Goal: Task Accomplishment & Management: Complete application form

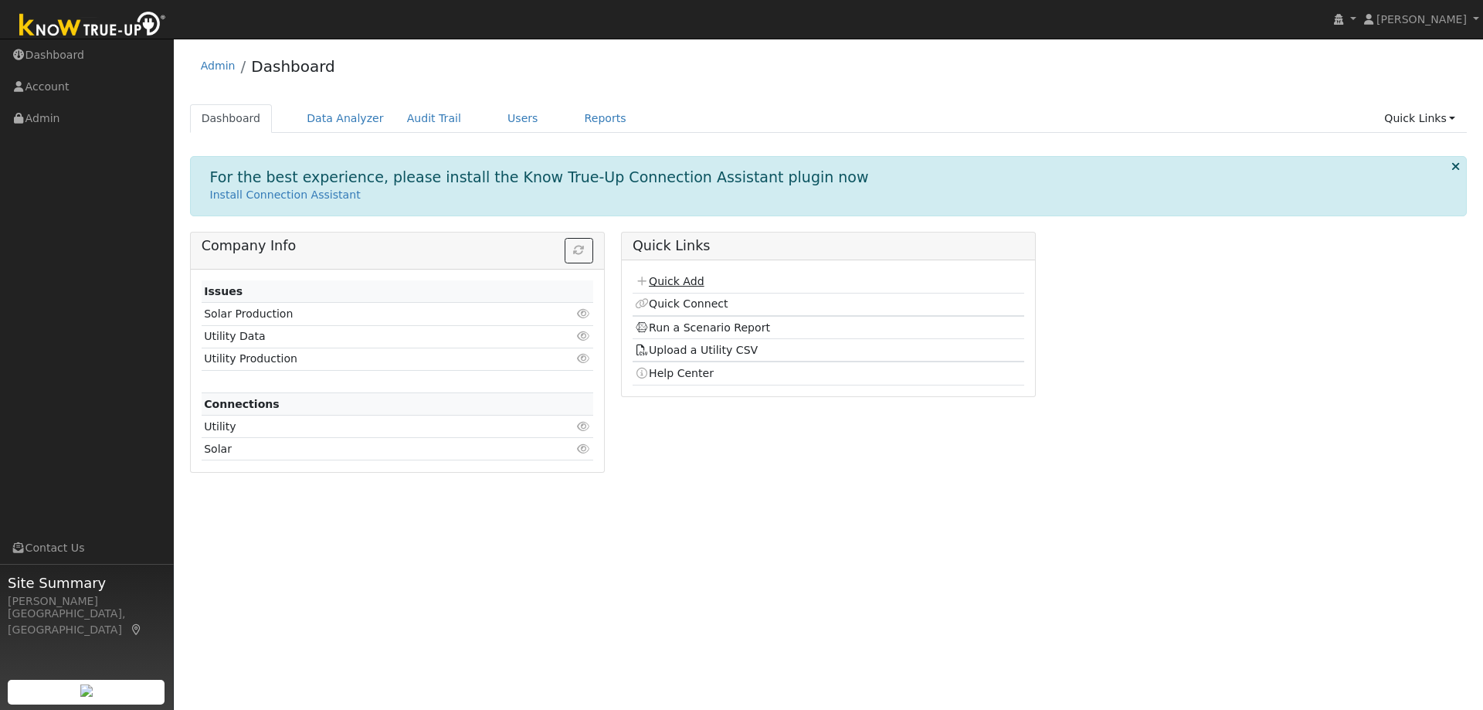
click at [671, 286] on link "Quick Add" at bounding box center [669, 281] width 69 height 12
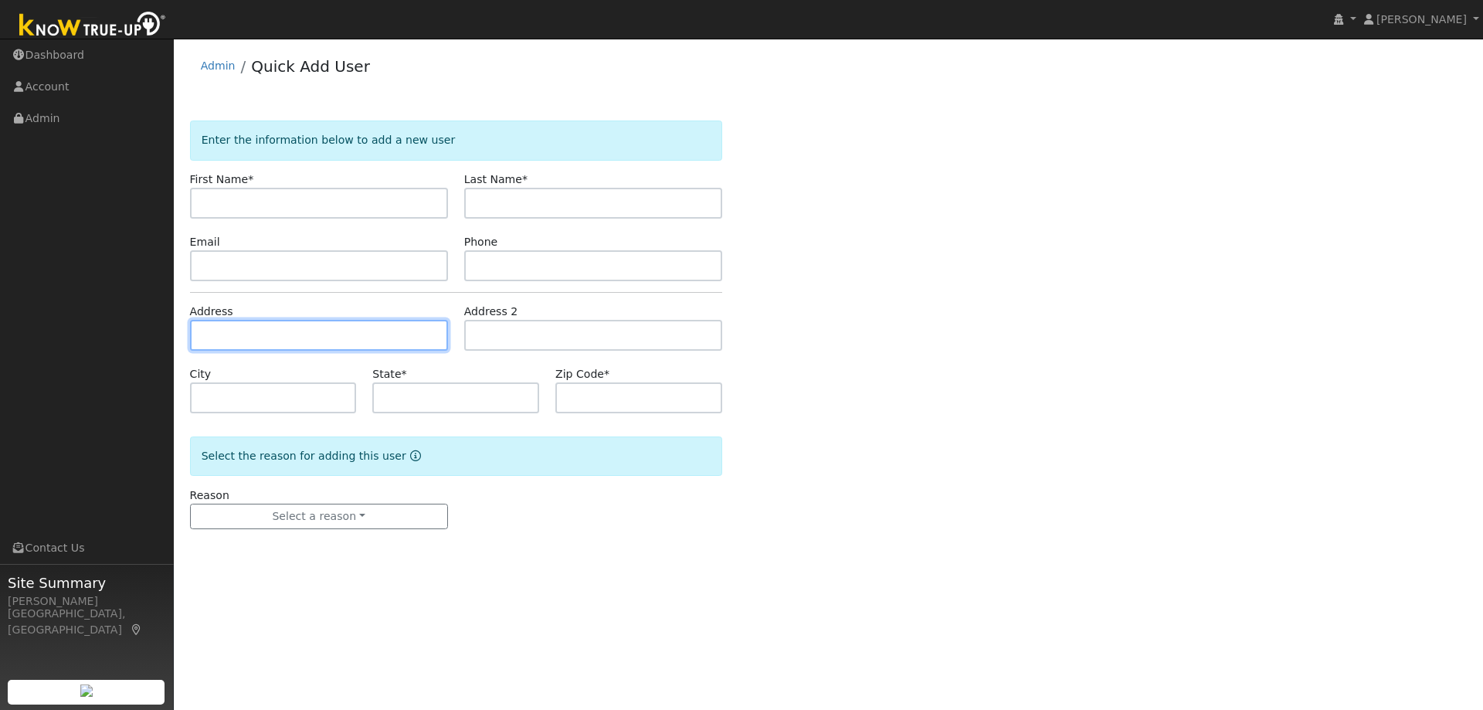
click at [260, 334] on input "text" at bounding box center [319, 335] width 258 height 31
paste input "10 KELLEBREW CT, NAPA 94558"
type input "10 Kellebrew Court"
type input "Napa"
type input "CA"
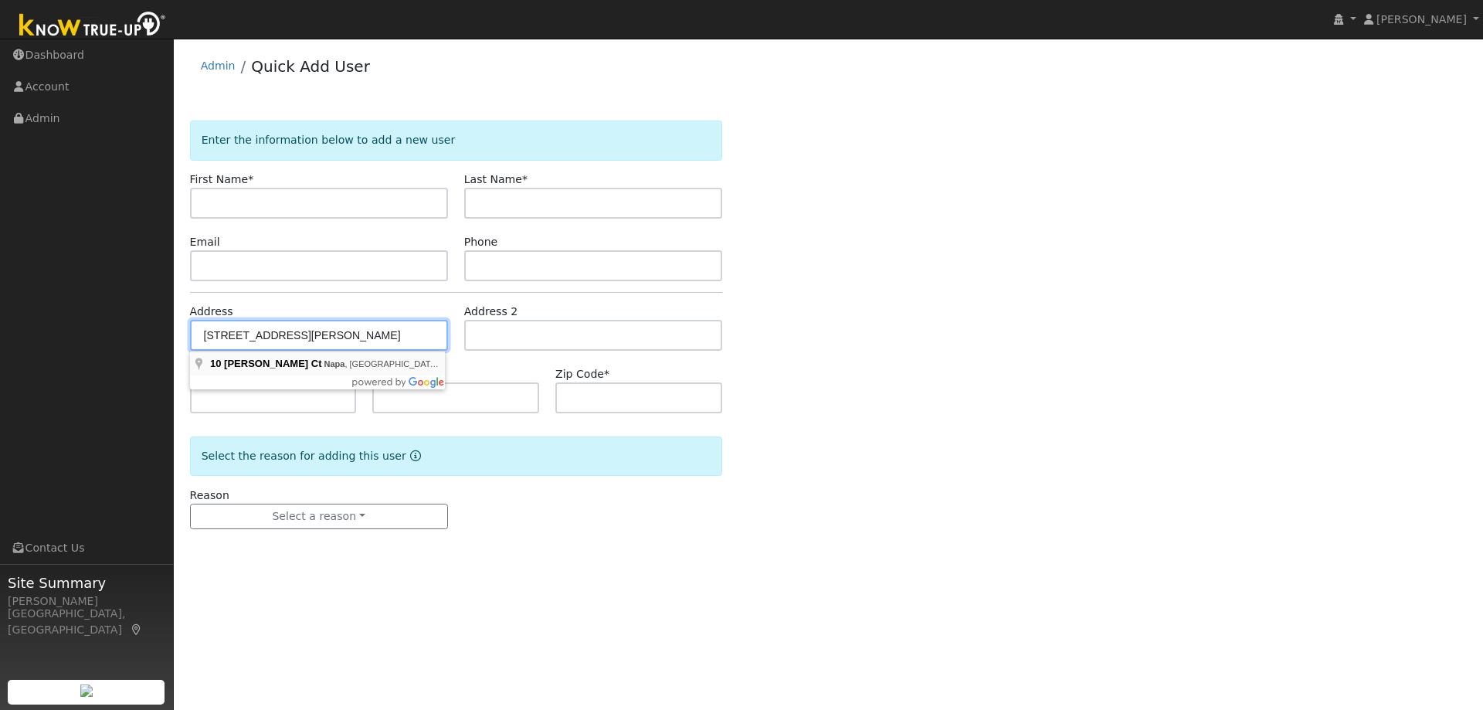
type input "94558"
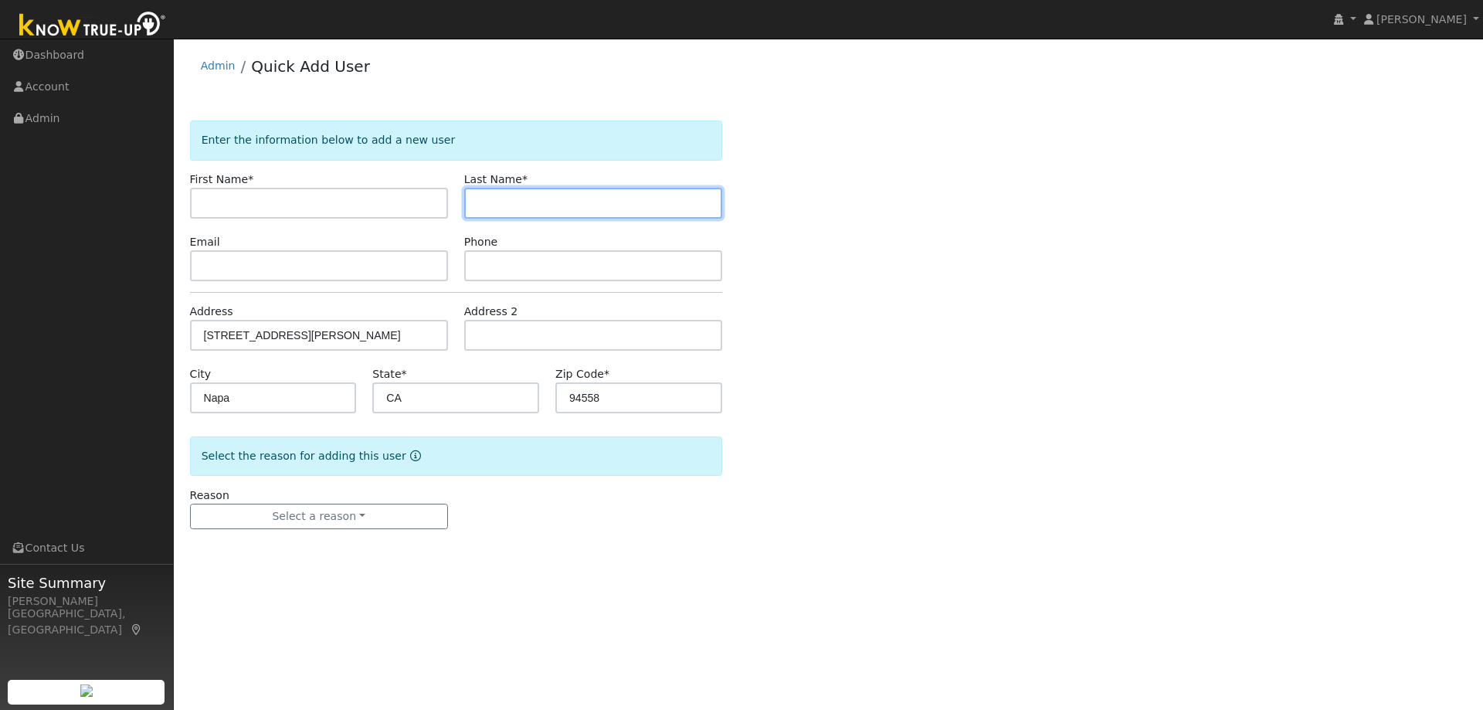
click at [587, 196] on input "text" at bounding box center [593, 203] width 258 height 31
click at [537, 282] on form "Enter the information below to add a new user First Name * Last Name * Email Ph…" at bounding box center [456, 339] width 532 height 439
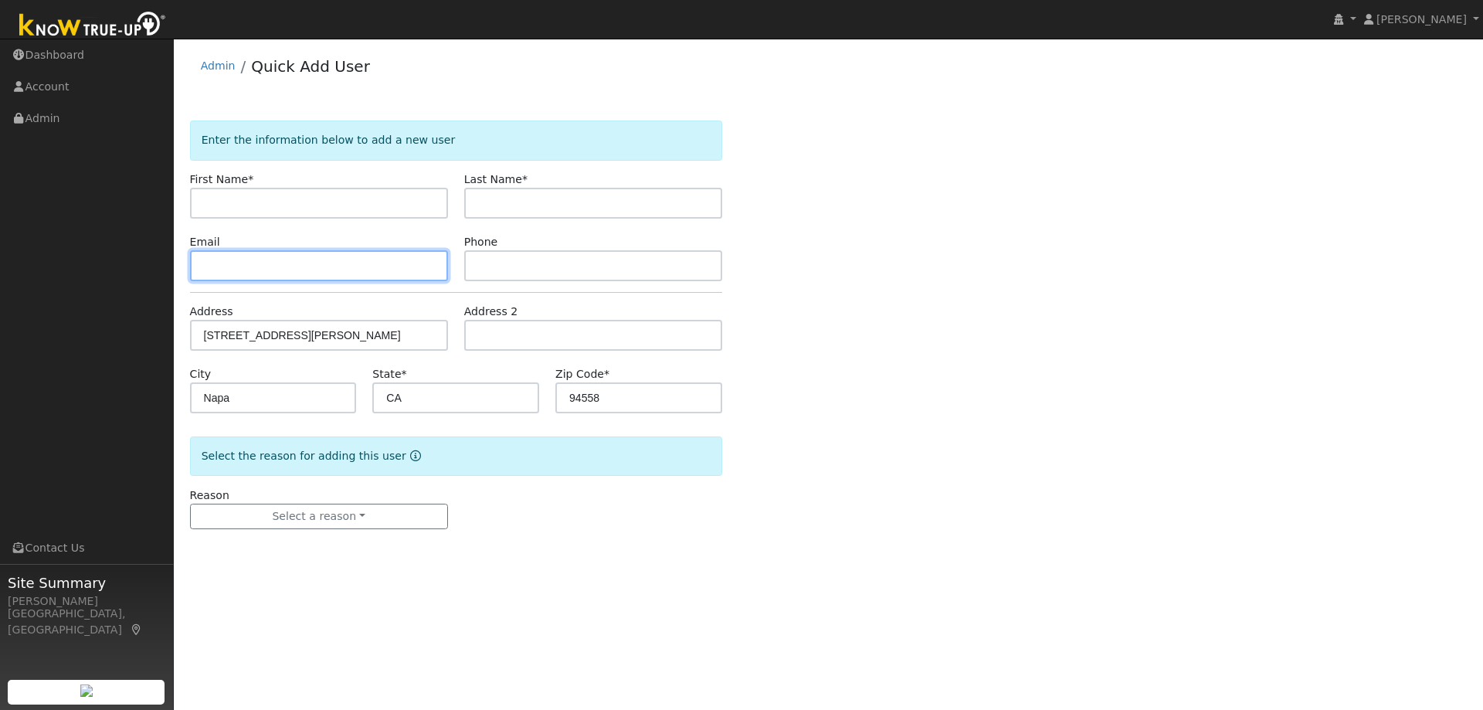
click at [358, 256] on input "text" at bounding box center [319, 265] width 258 height 31
paste input "dlockhart10@sbcglobal.net"
type input "dlockhart10@sbcglobal.net"
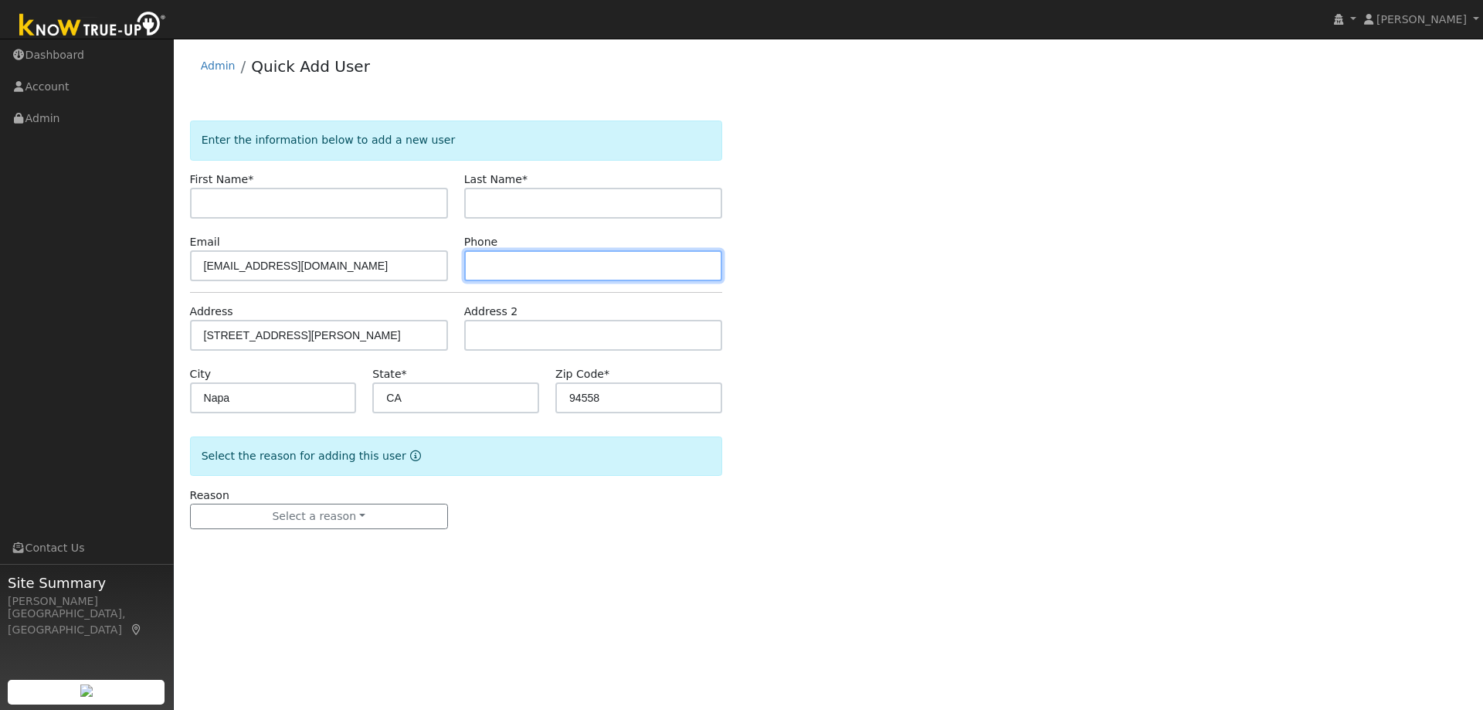
click at [591, 264] on input "text" at bounding box center [593, 265] width 258 height 31
paste input "7073639249"
type input "7073639249"
click at [273, 219] on form "Enter the information below to add a new user First Name * Last Name * Email dl…" at bounding box center [456, 339] width 532 height 439
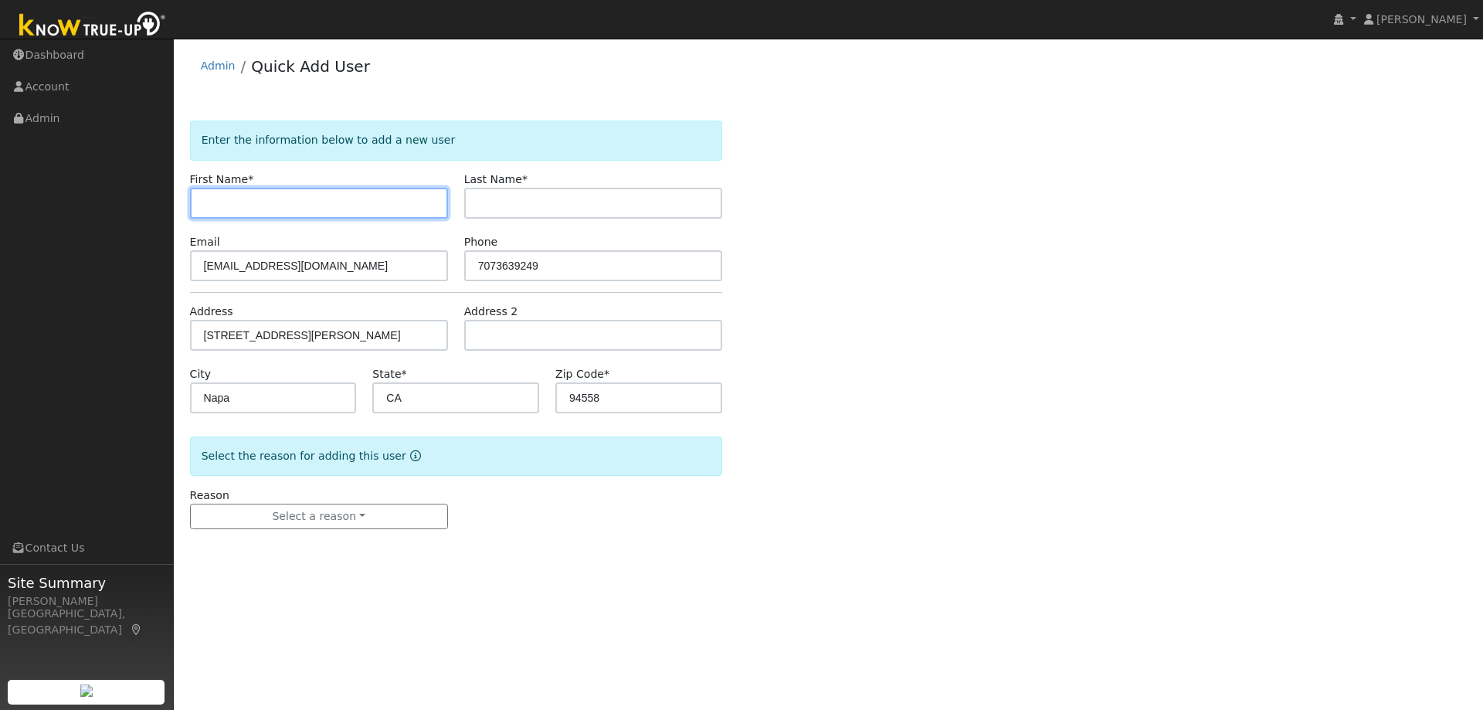
click at [266, 198] on input "text" at bounding box center [319, 203] width 258 height 31
paste input "David Lockhart"
drag, startPoint x: 265, startPoint y: 206, endPoint x: 238, endPoint y: 201, distance: 27.6
click at [238, 201] on input "[PERSON_NAME]" at bounding box center [319, 203] width 258 height 31
type input "David"
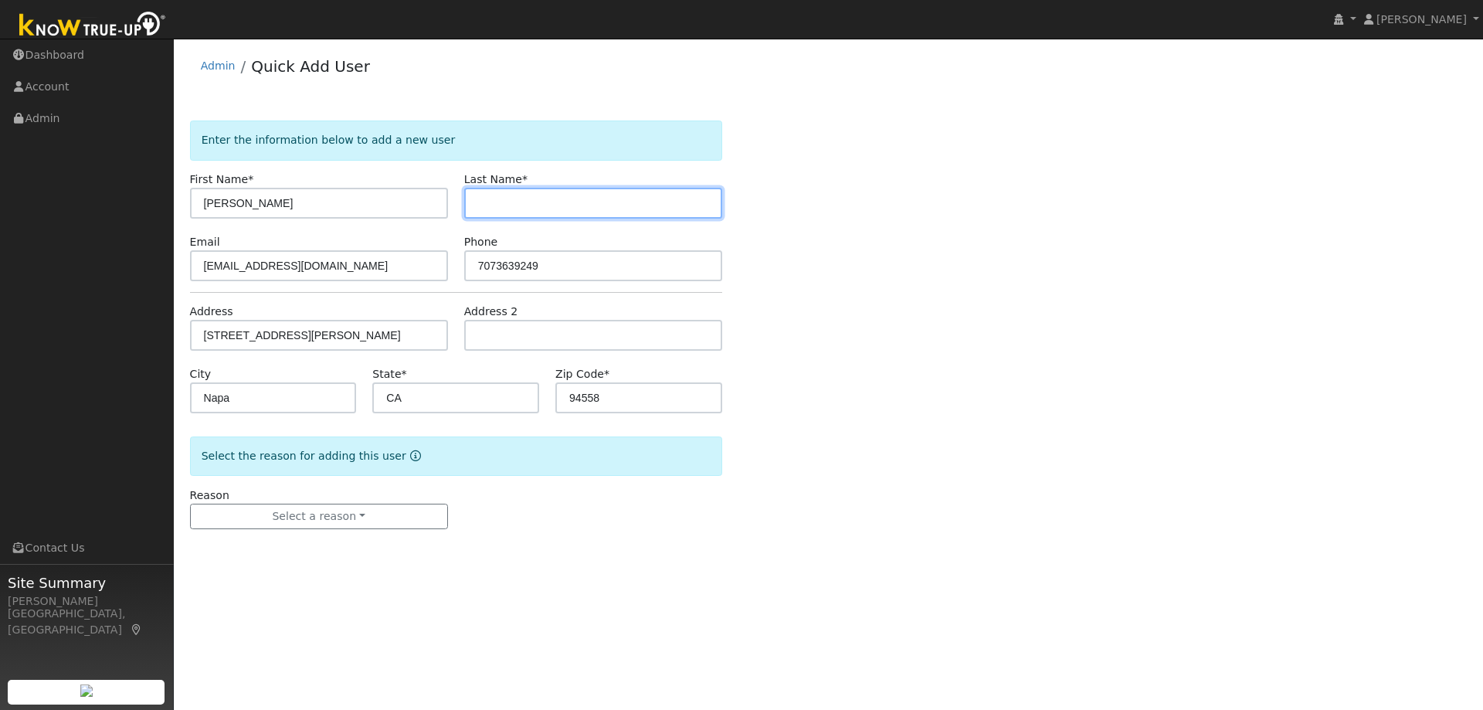
paste input "Lockhart"
type input "Lockhart"
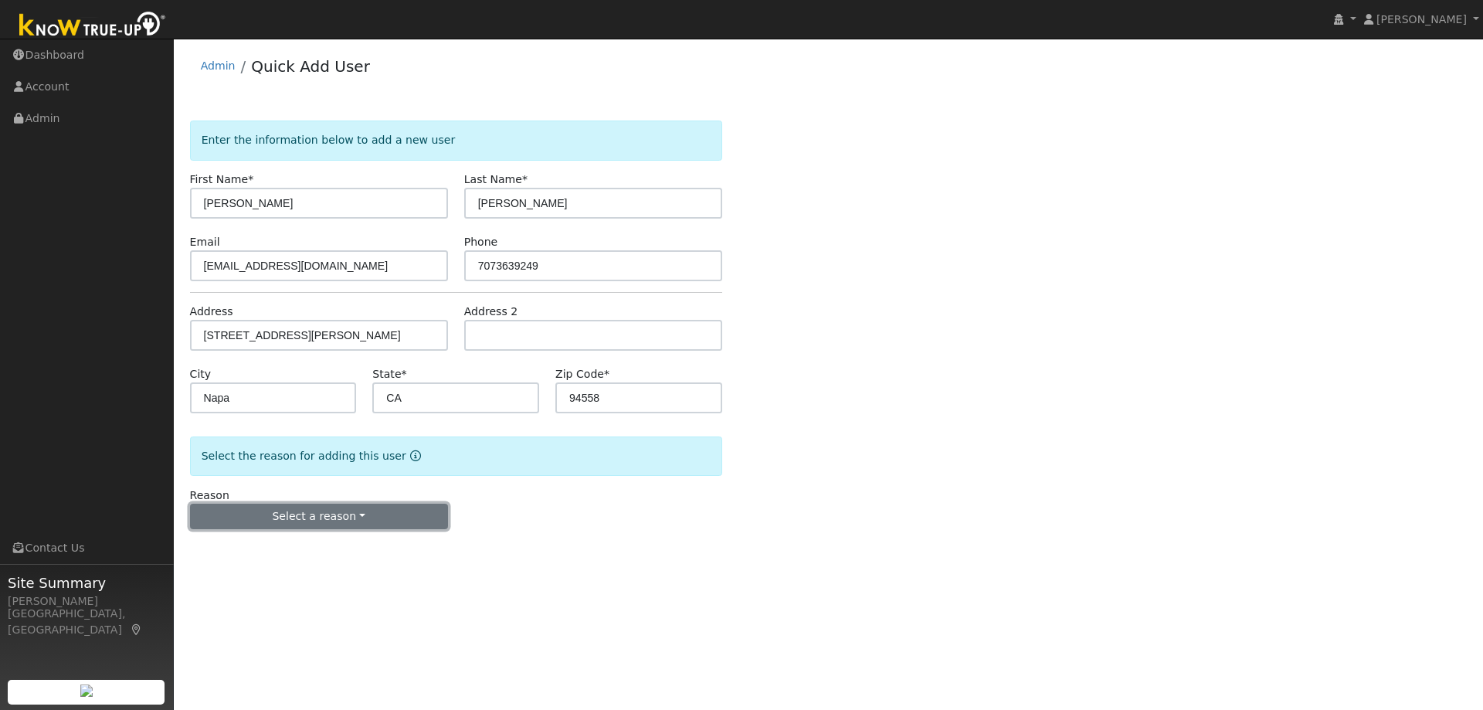
click at [333, 514] on button "Select a reason" at bounding box center [319, 517] width 258 height 26
click at [245, 552] on link "New lead" at bounding box center [276, 549] width 171 height 22
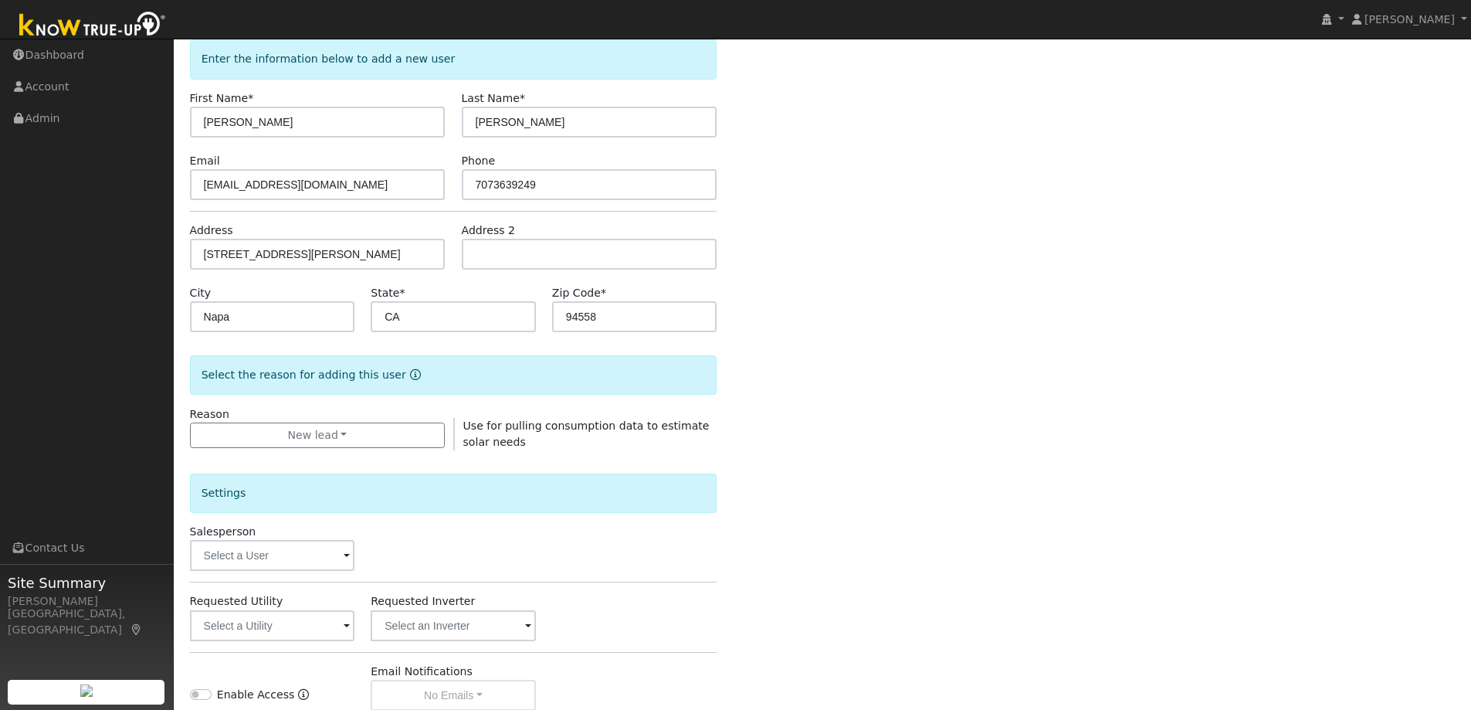
scroll to position [154, 0]
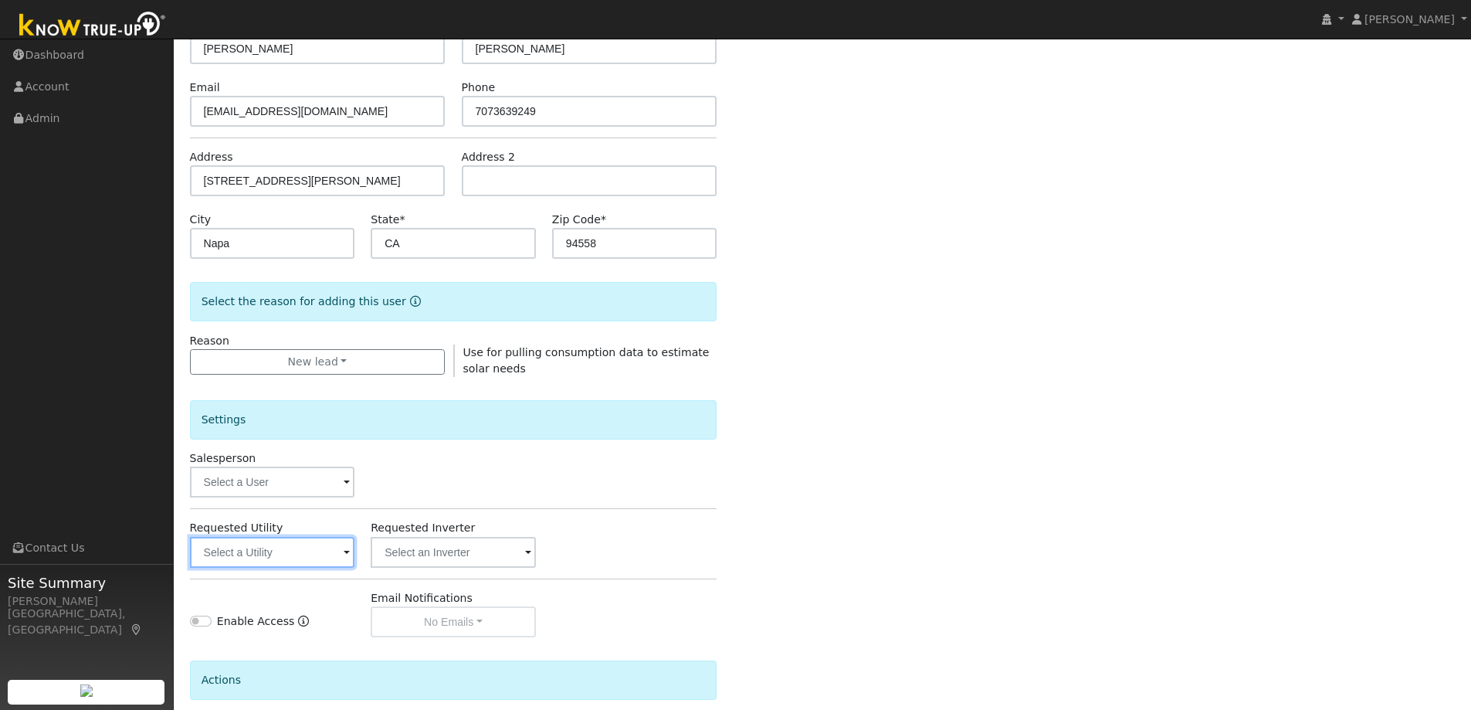
click at [226, 542] on input "text" at bounding box center [272, 552] width 165 height 31
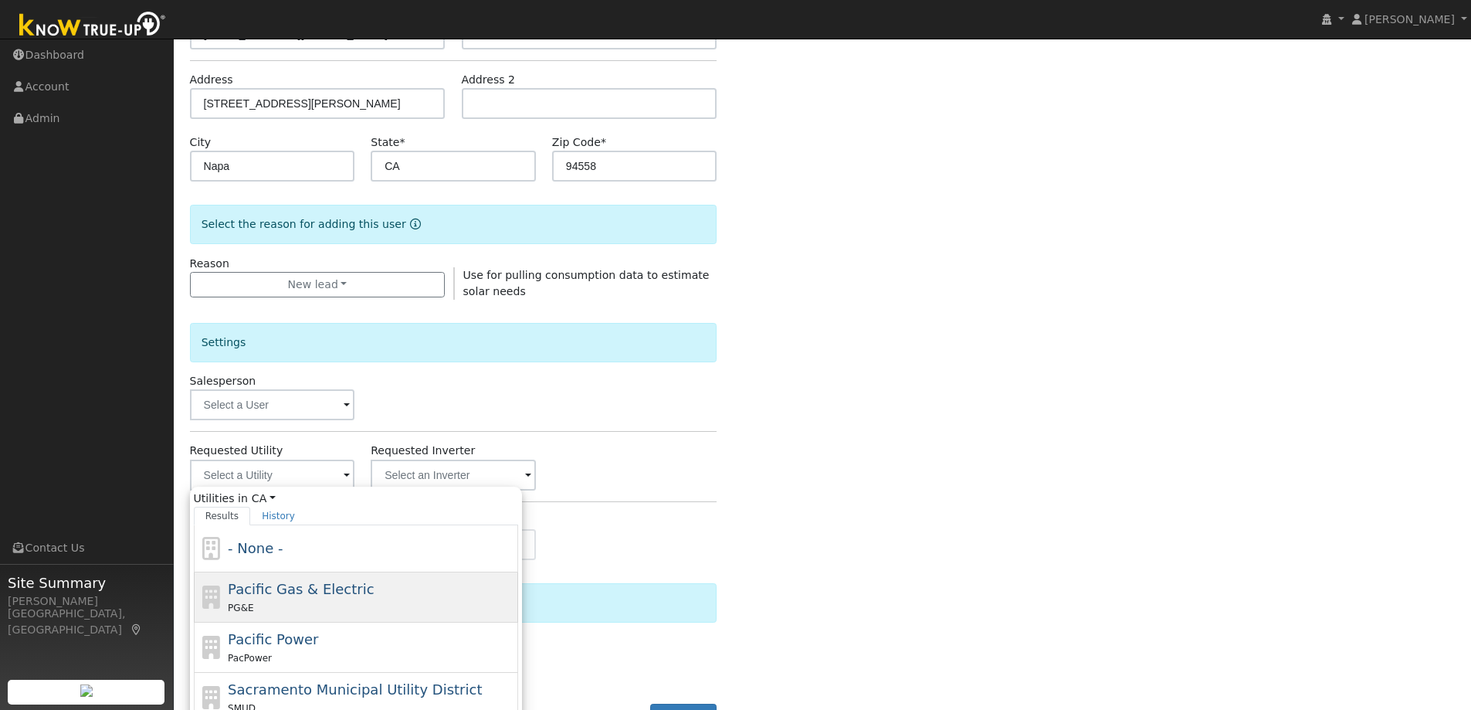
click at [292, 597] on span "Pacific Gas & Electric" at bounding box center [301, 589] width 146 height 16
type input "Pacific Gas & Electric"
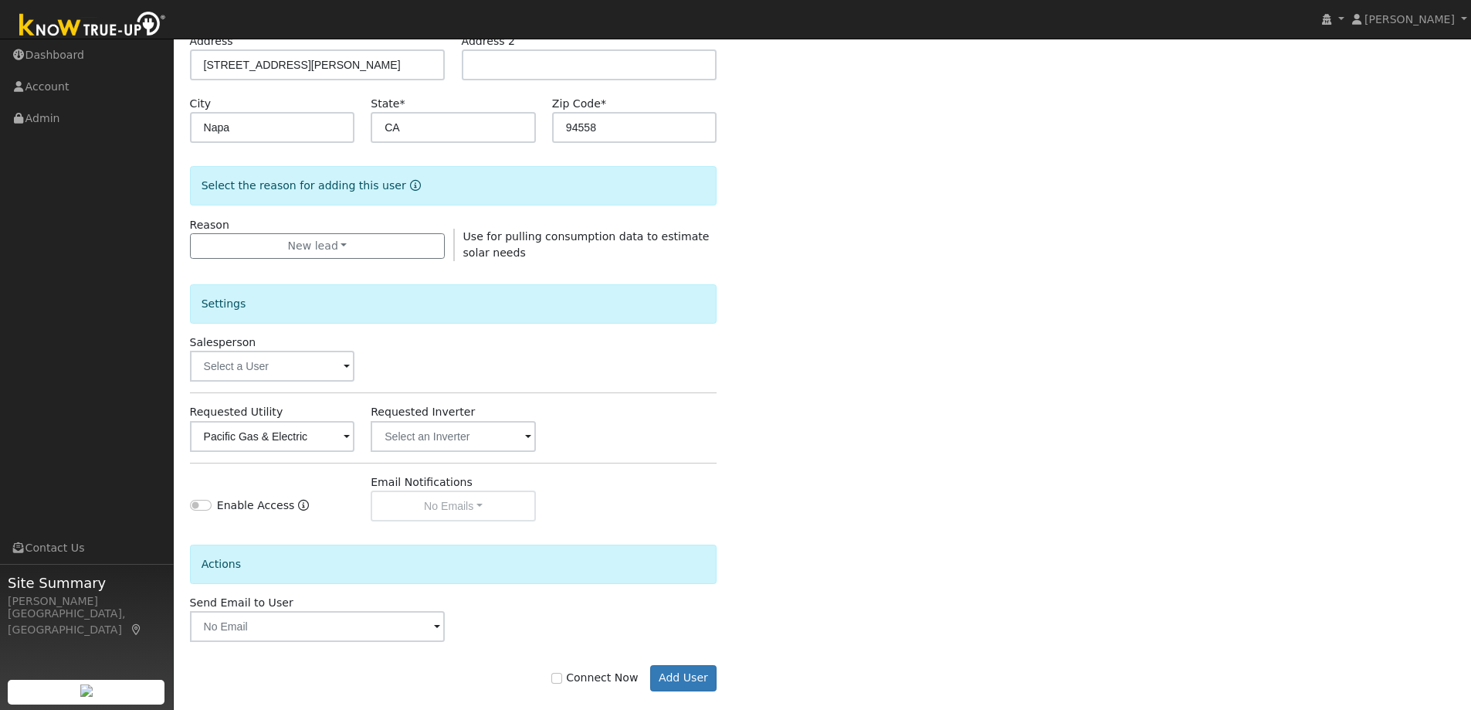
scroll to position [290, 0]
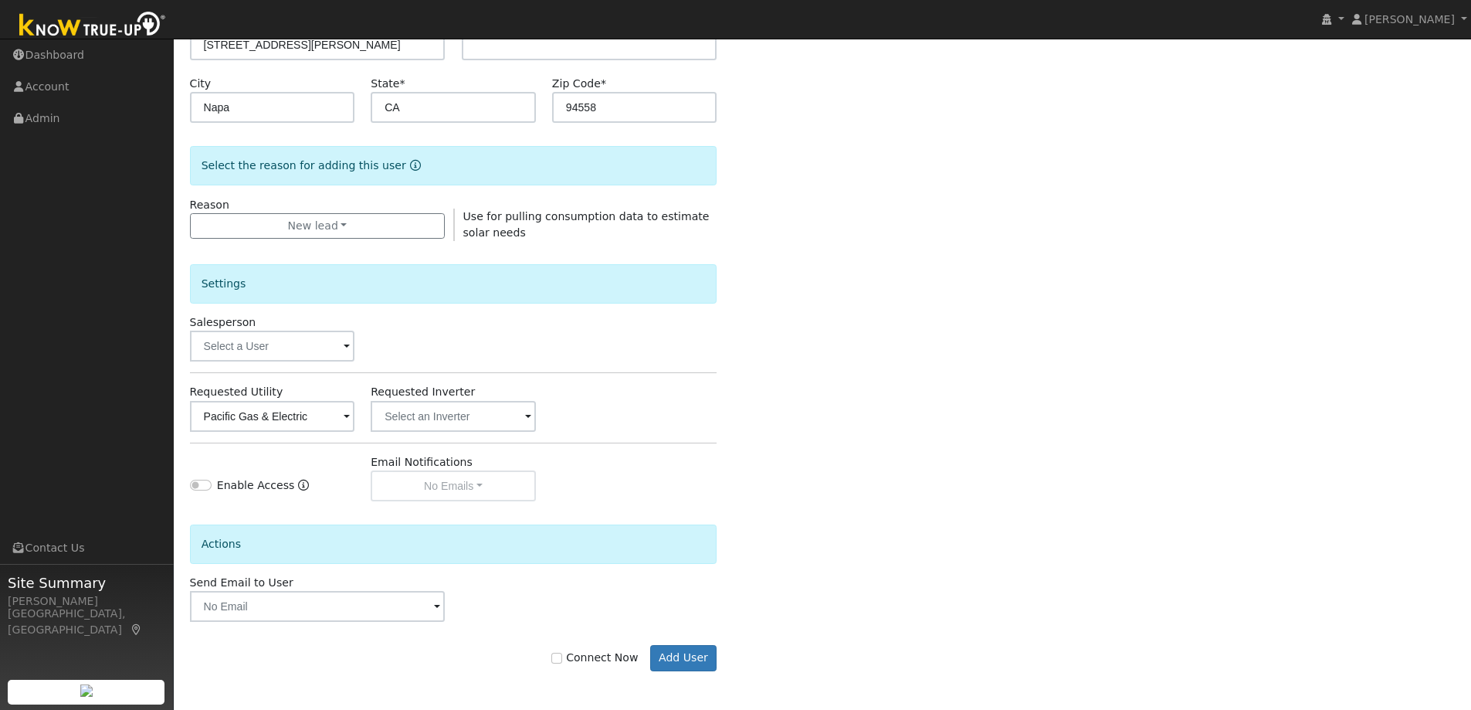
click at [606, 667] on div "Connect Now Add User" at bounding box center [453, 658] width 544 height 26
drag, startPoint x: 601, startPoint y: 659, endPoint x: 623, endPoint y: 663, distance: 22.7
click at [599, 659] on label "Connect Now" at bounding box center [594, 658] width 87 height 16
click at [693, 663] on button "Add User" at bounding box center [683, 658] width 67 height 26
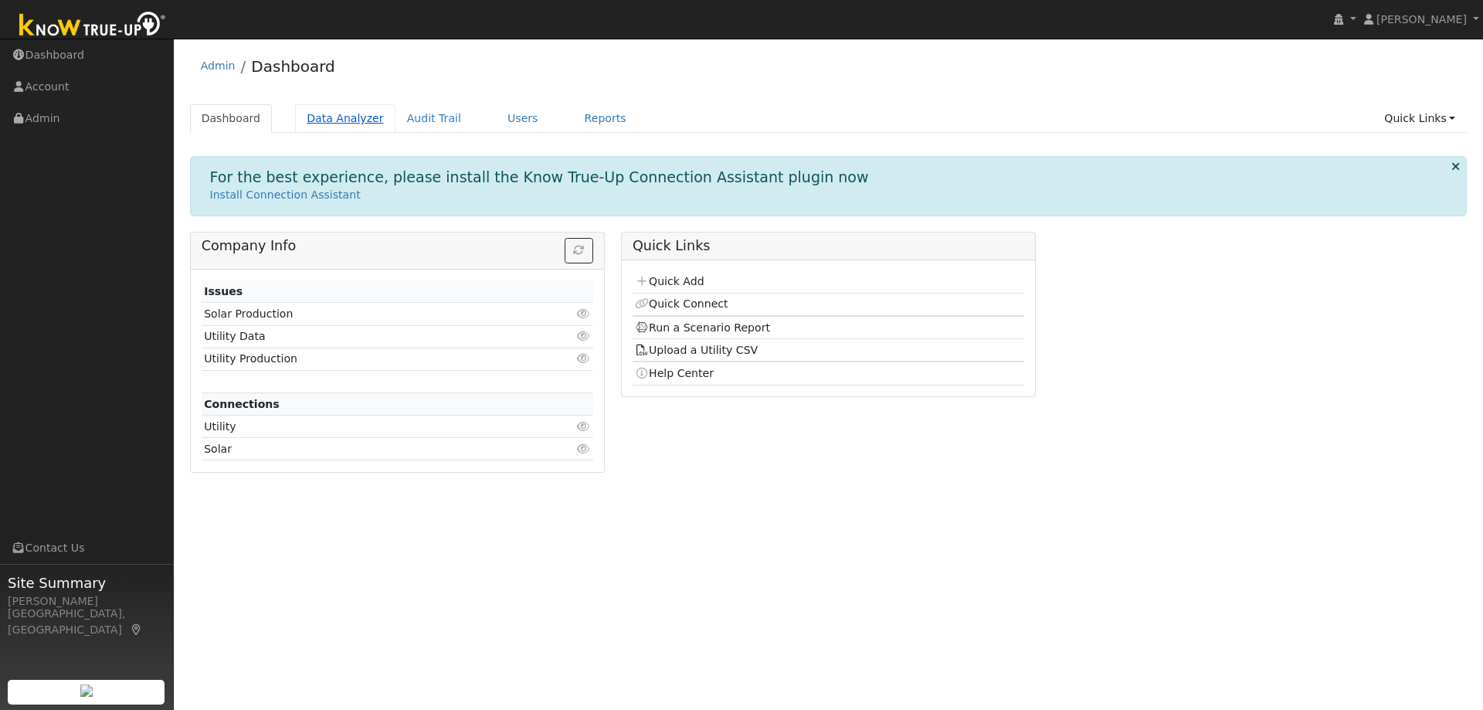
click at [339, 121] on link "Data Analyzer" at bounding box center [345, 118] width 100 height 29
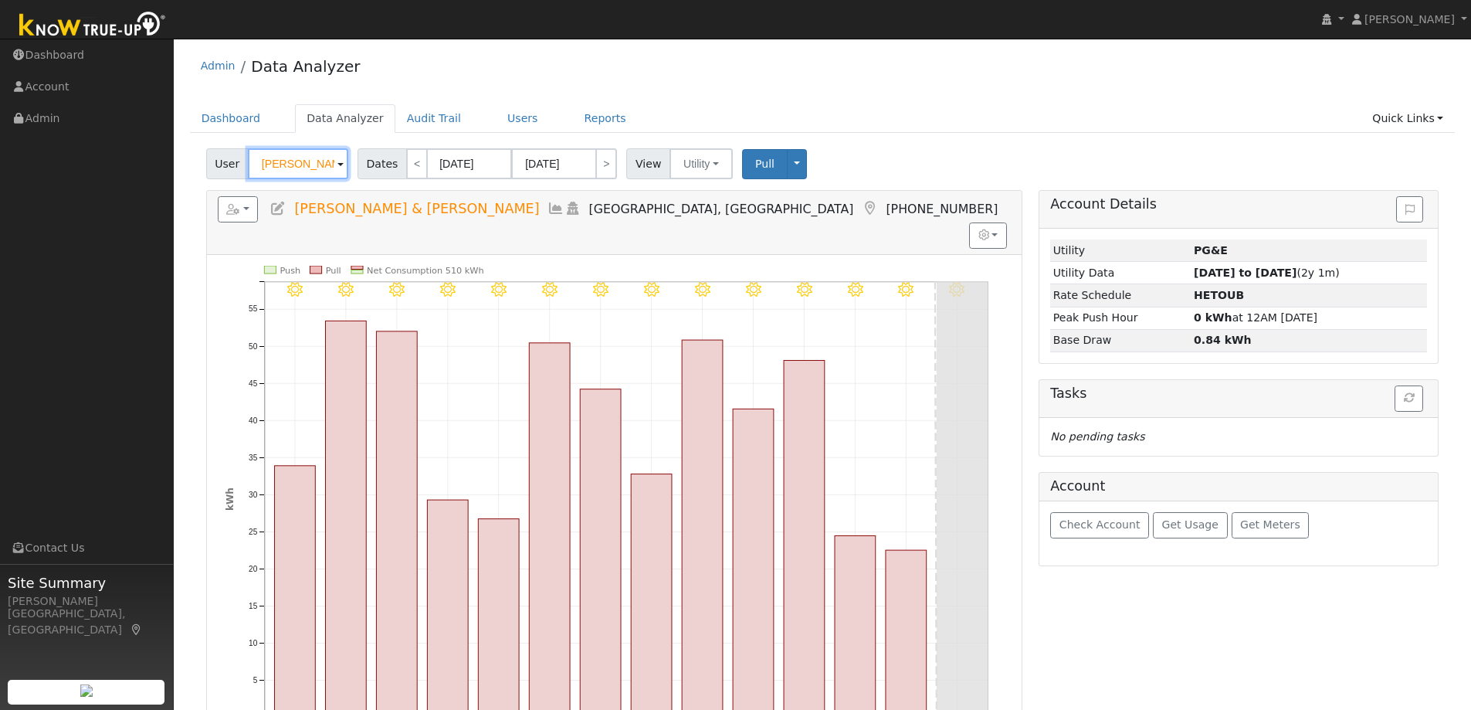
click at [297, 161] on input "[PERSON_NAME] & [PERSON_NAME]" at bounding box center [298, 163] width 100 height 31
click at [297, 161] on input "Greg & Julie Collins" at bounding box center [298, 163] width 100 height 31
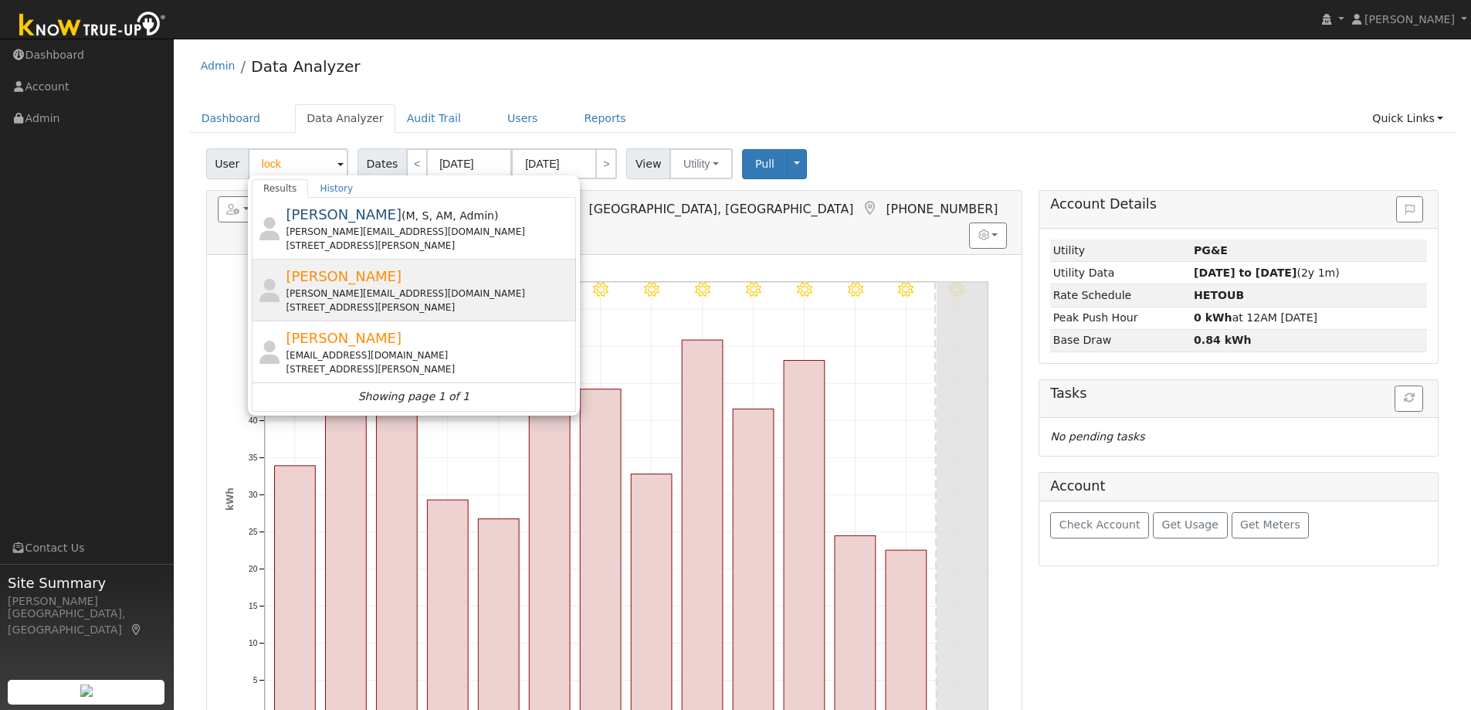
click at [307, 320] on div "Troy Carlock Troy@gotwatts.com 1200 Valley Oak Drive, Winters, CA 95694" at bounding box center [414, 291] width 324 height 62
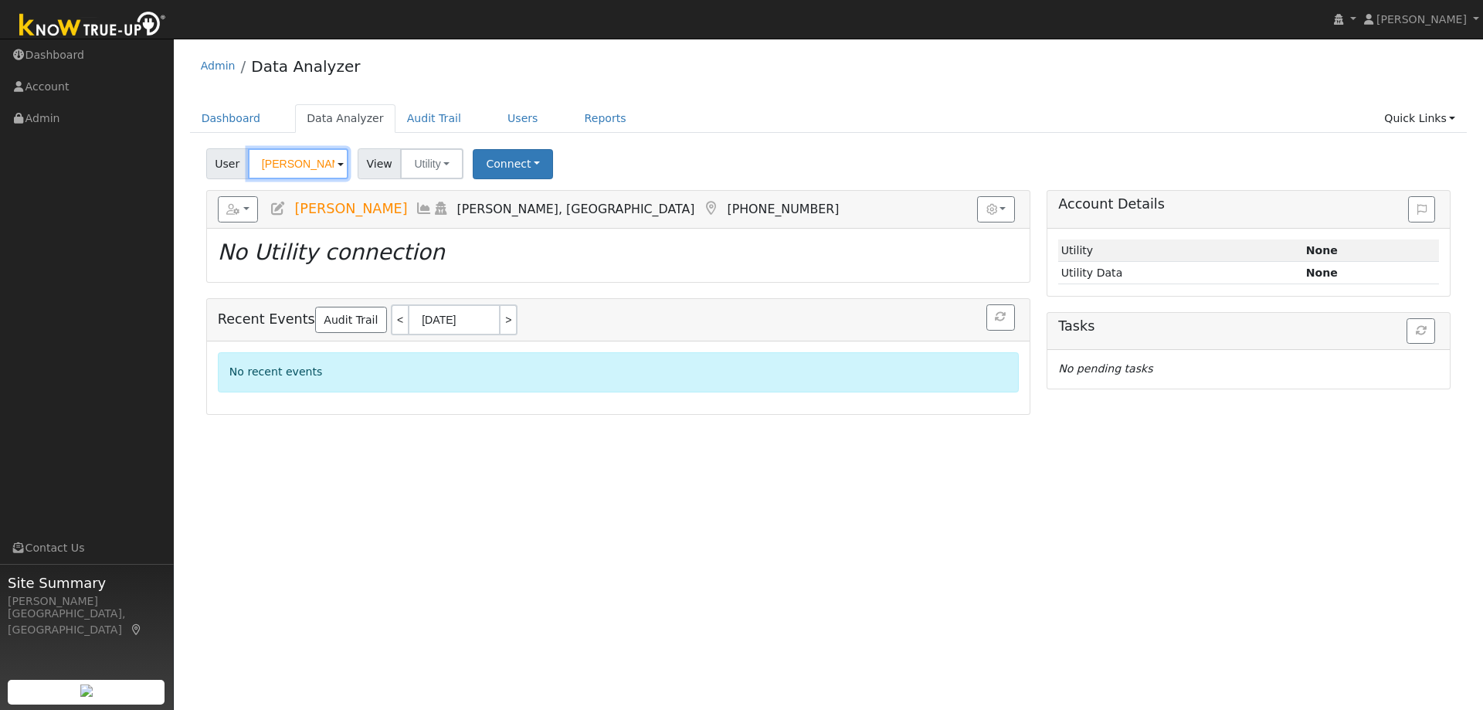
click at [321, 164] on input "Troy Carlock" at bounding box center [298, 163] width 100 height 31
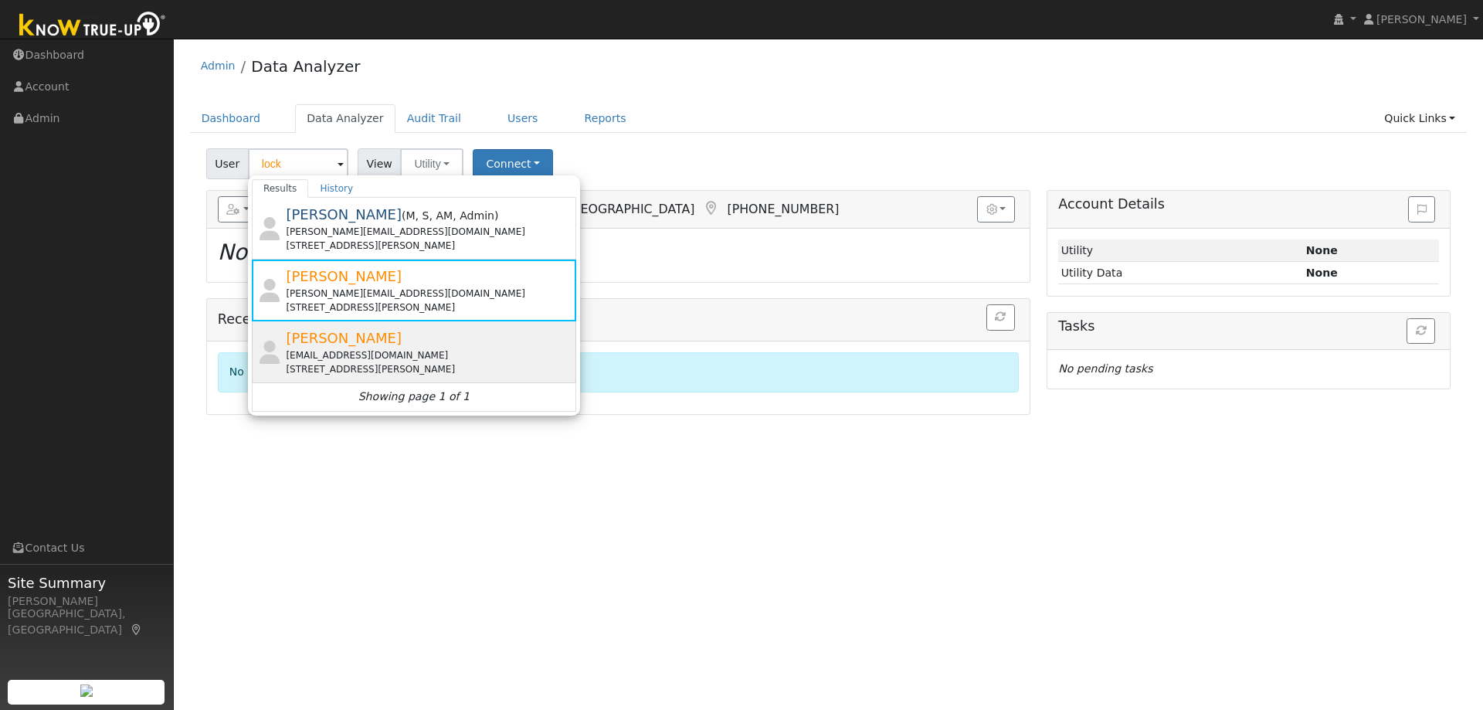
click at [352, 349] on div "dlockhart10@sbcglobal.net" at bounding box center [429, 355] width 287 height 14
type input "[PERSON_NAME]"
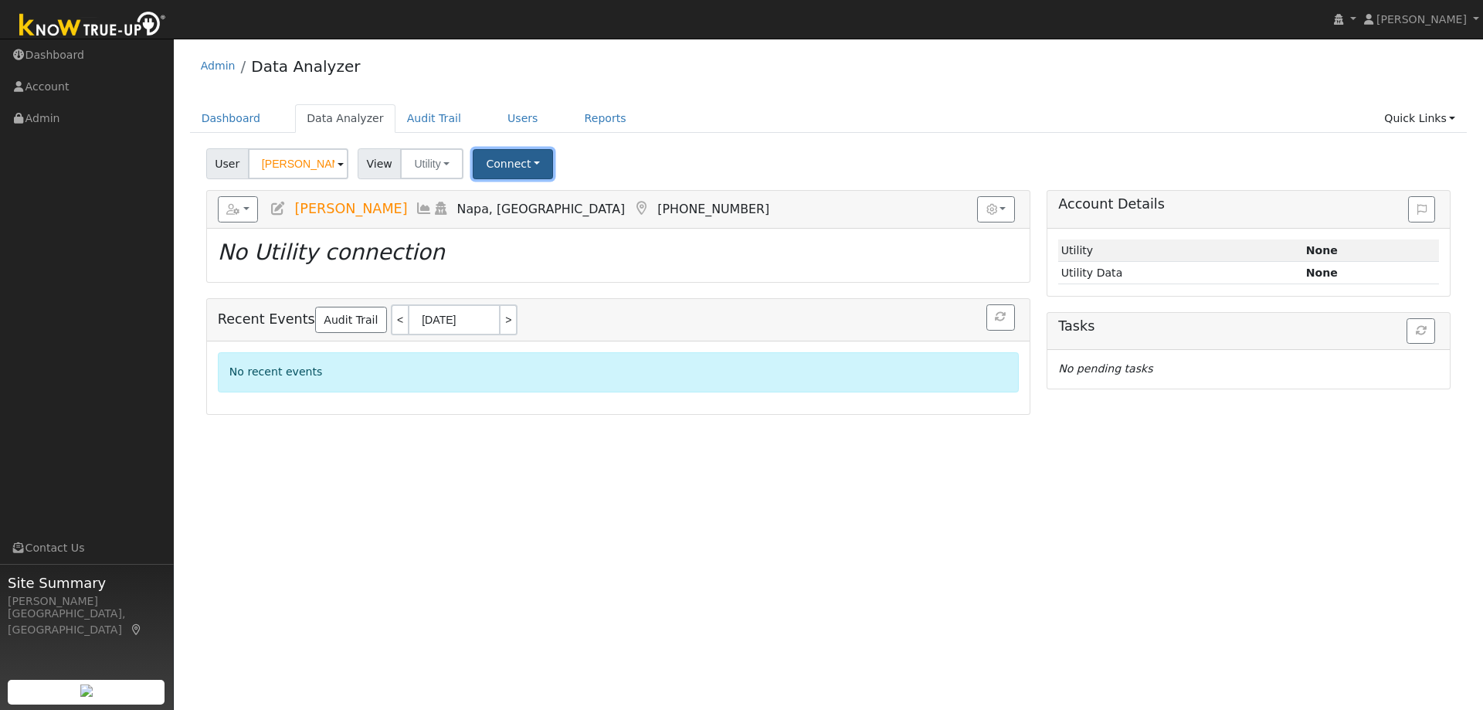
click at [501, 170] on button "Connect" at bounding box center [513, 164] width 80 height 30
click at [516, 229] on link "Quick Connect" at bounding box center [534, 231] width 120 height 22
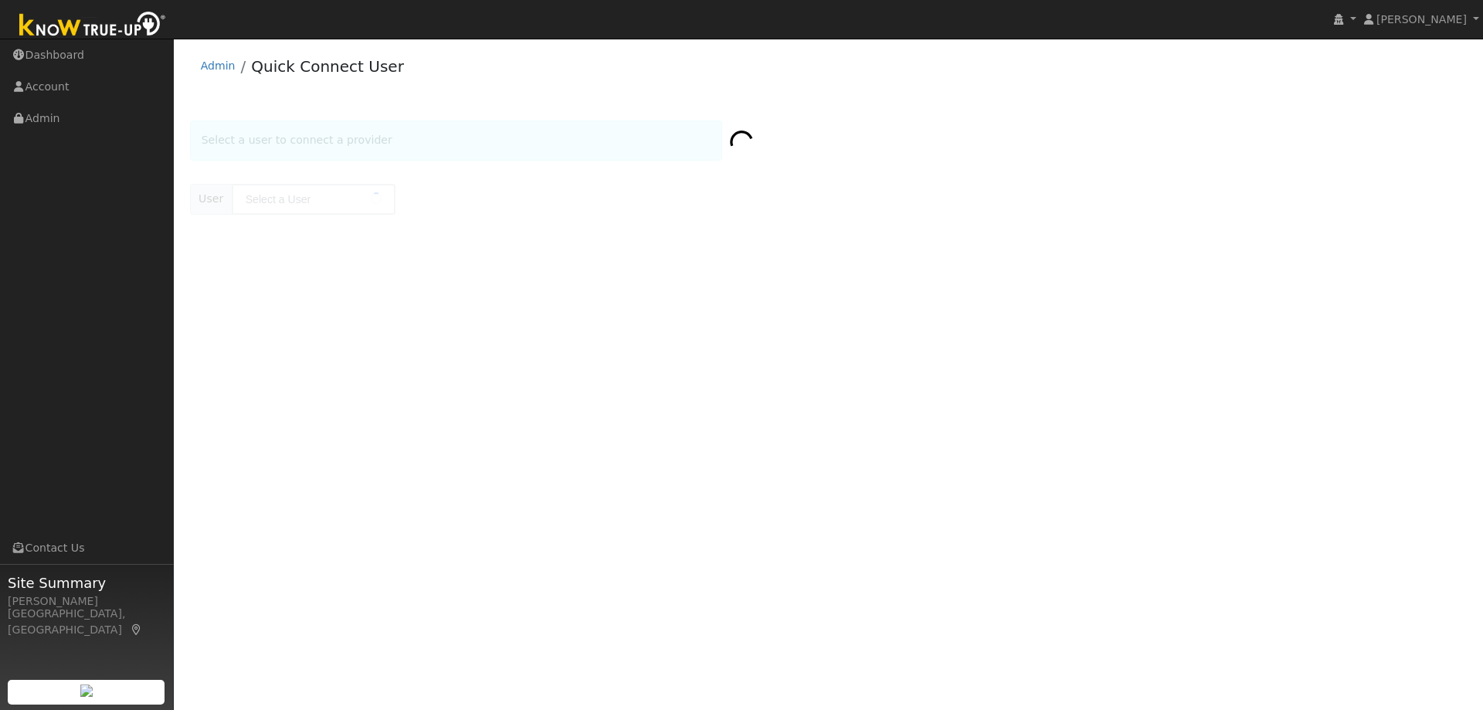
type input "[PERSON_NAME]"
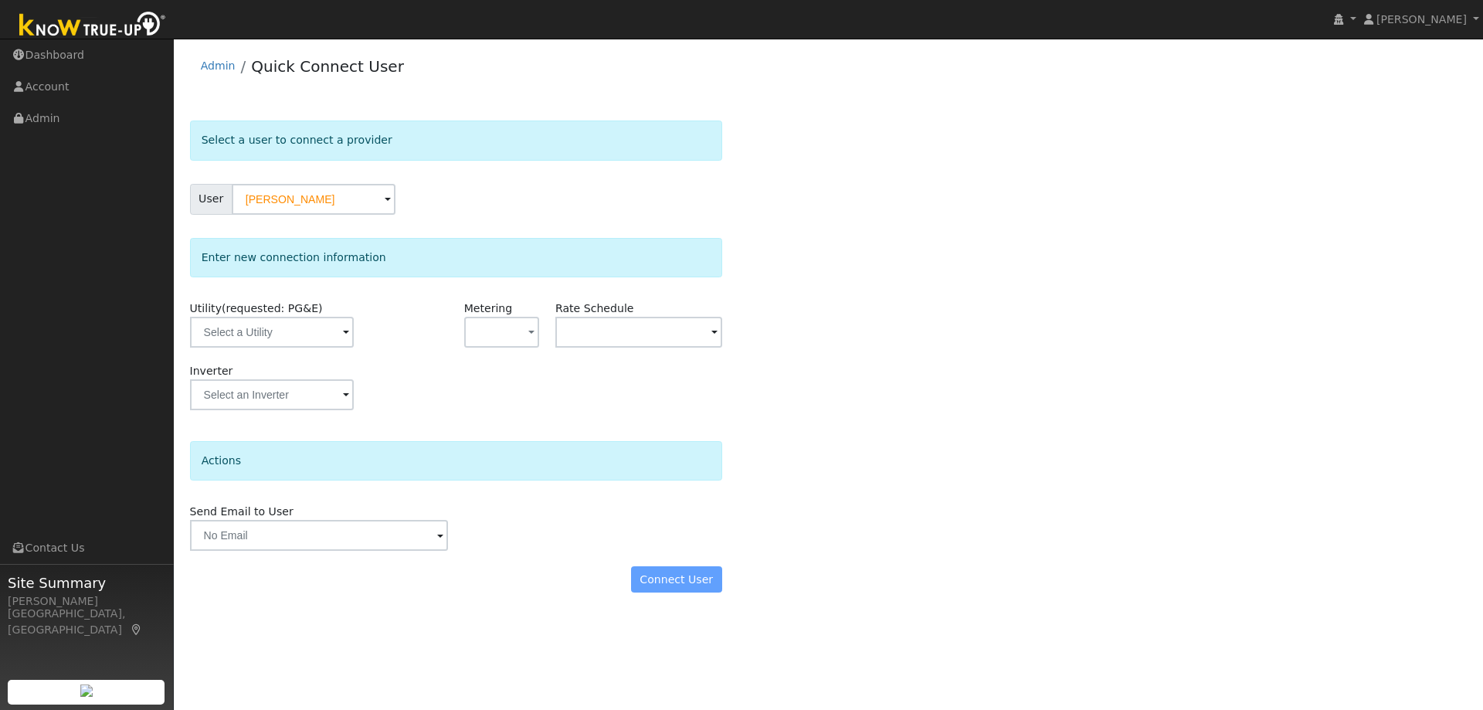
click at [267, 348] on div "Utility (requested: PG&E)" at bounding box center [272, 331] width 183 height 63
click at [260, 332] on input "text" at bounding box center [272, 332] width 164 height 31
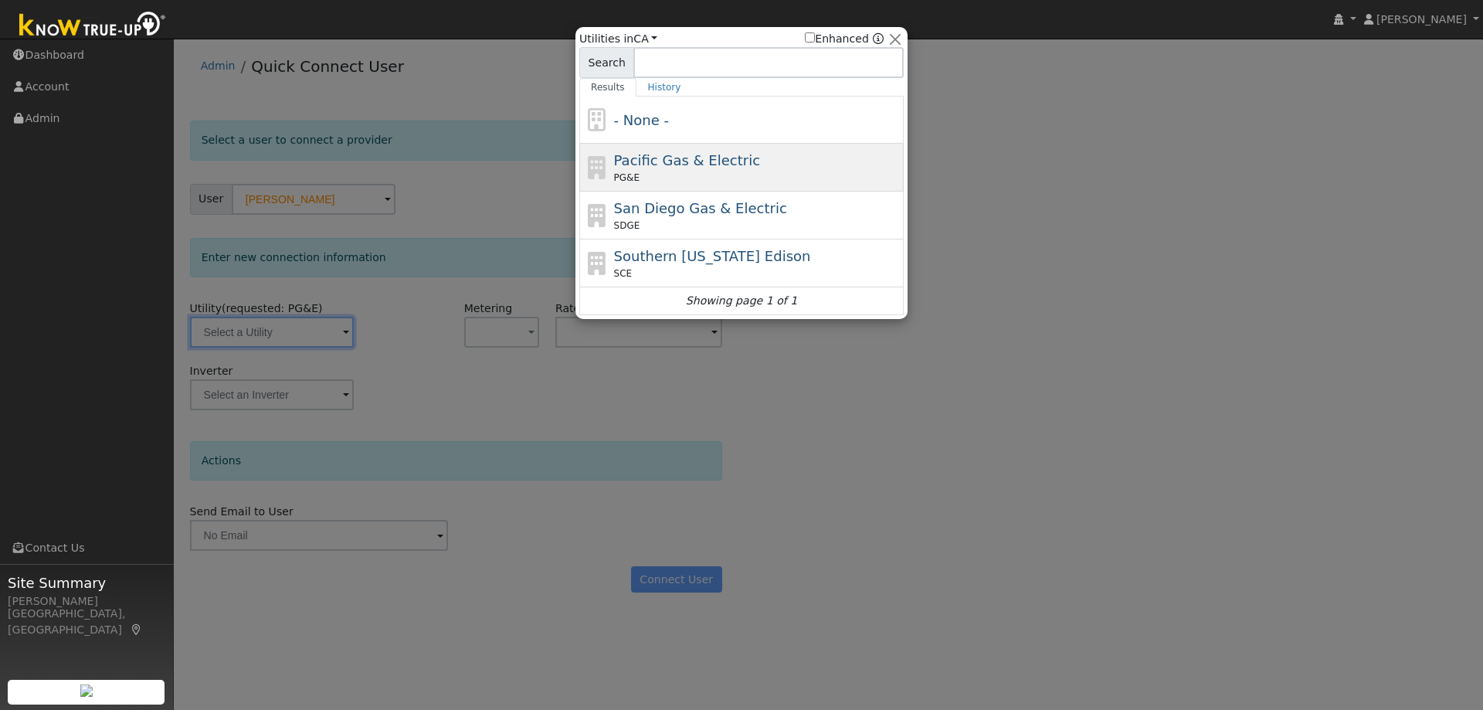
click at [755, 192] on div "Pacific Gas & Electric PG&E" at bounding box center [741, 216] width 324 height 48
type input "PG&E"
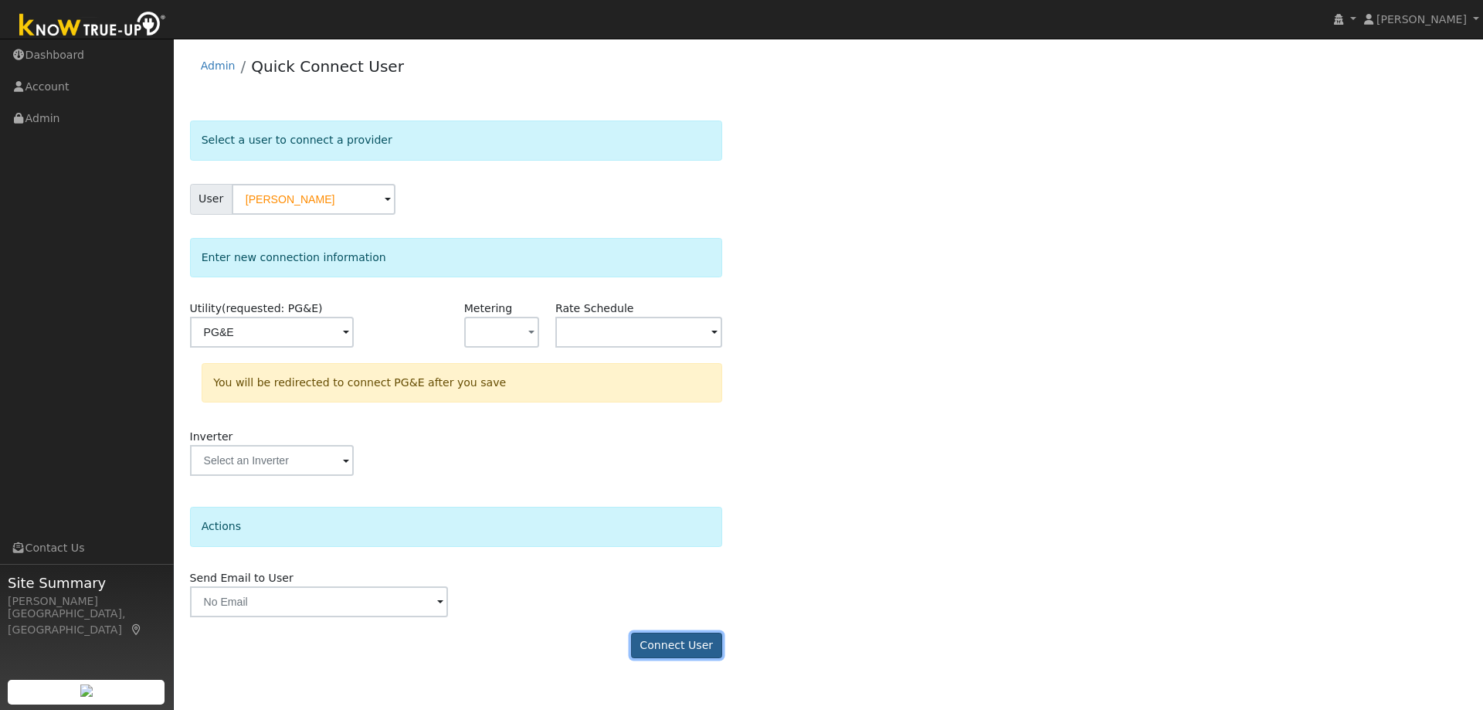
click at [673, 653] on button "Connect User" at bounding box center [676, 646] width 91 height 26
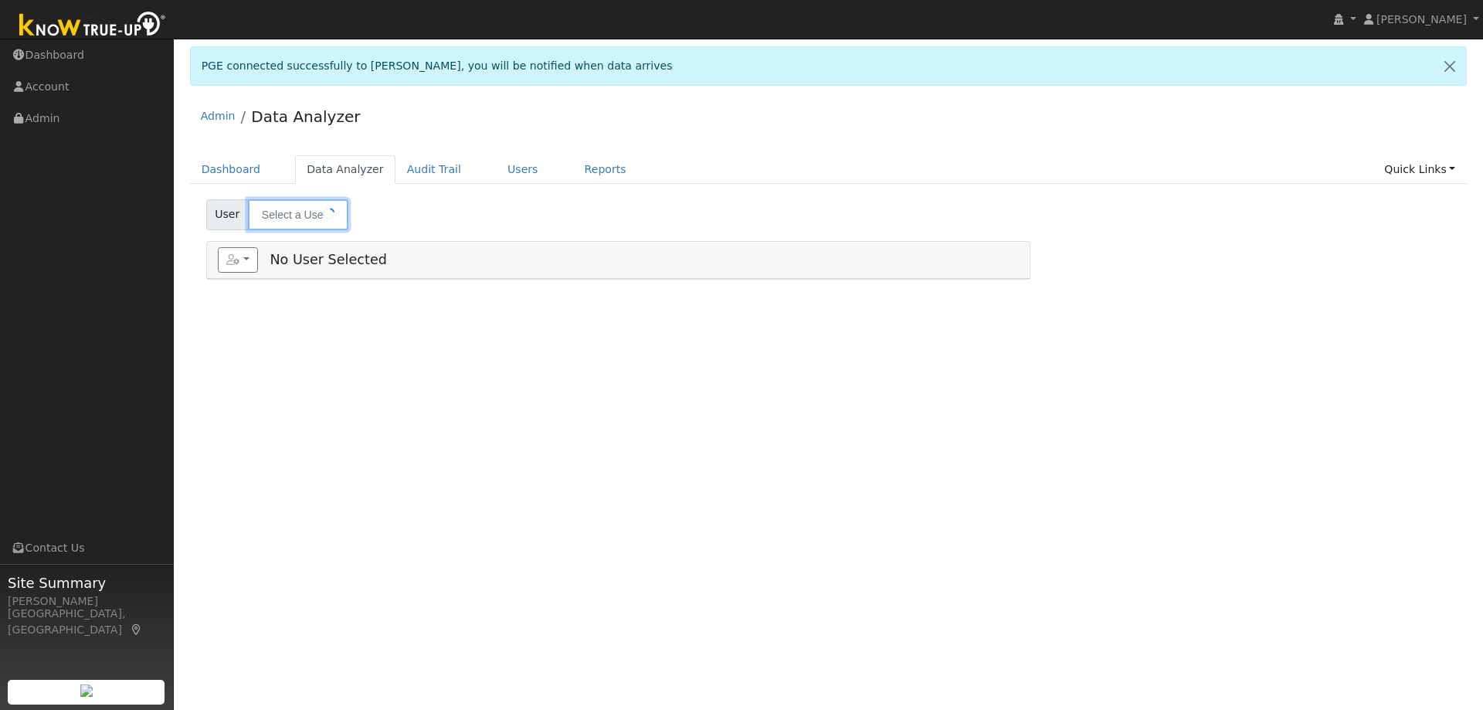
type input "[PERSON_NAME]"
